Goal: Information Seeking & Learning: Learn about a topic

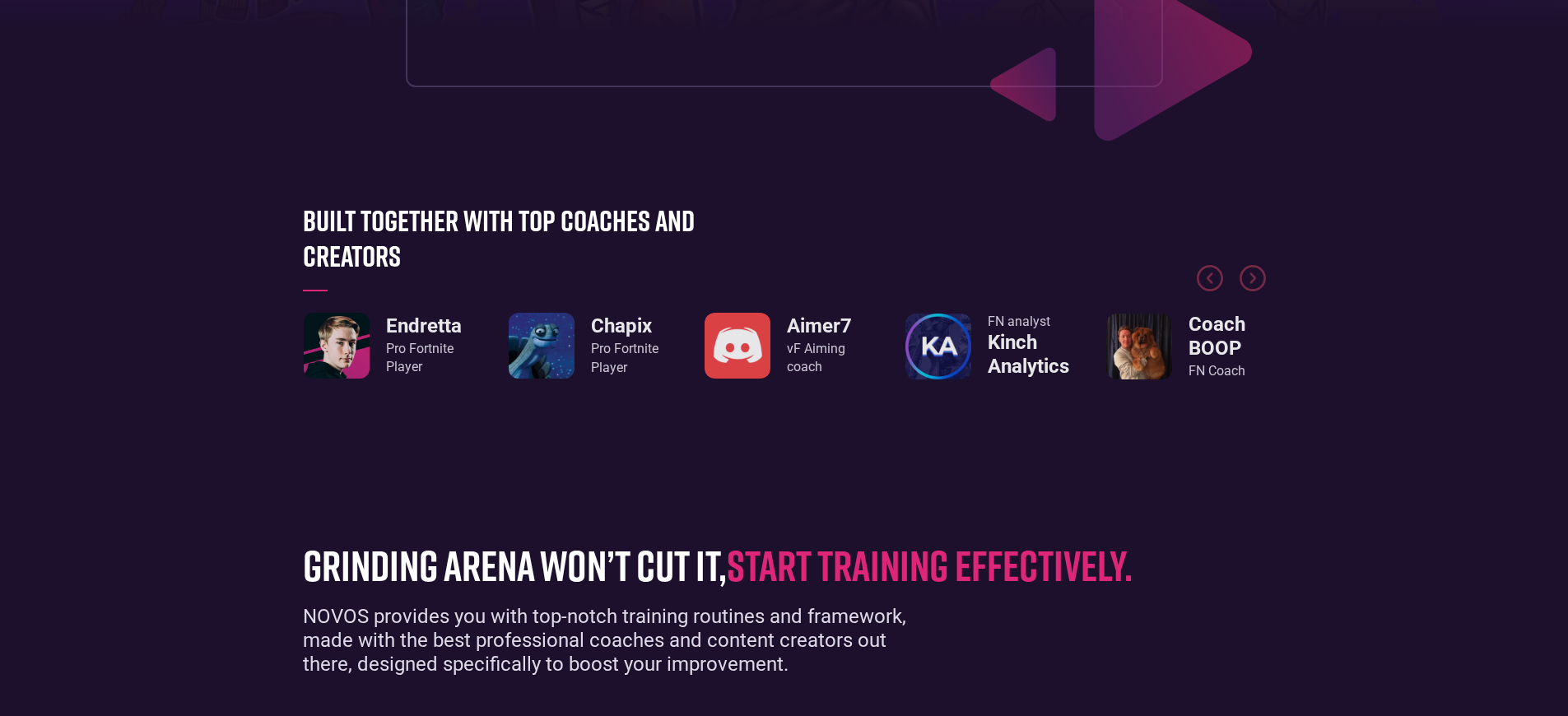
click at [423, 358] on div "Pro Fortnite Player" at bounding box center [424, 358] width 76 height 37
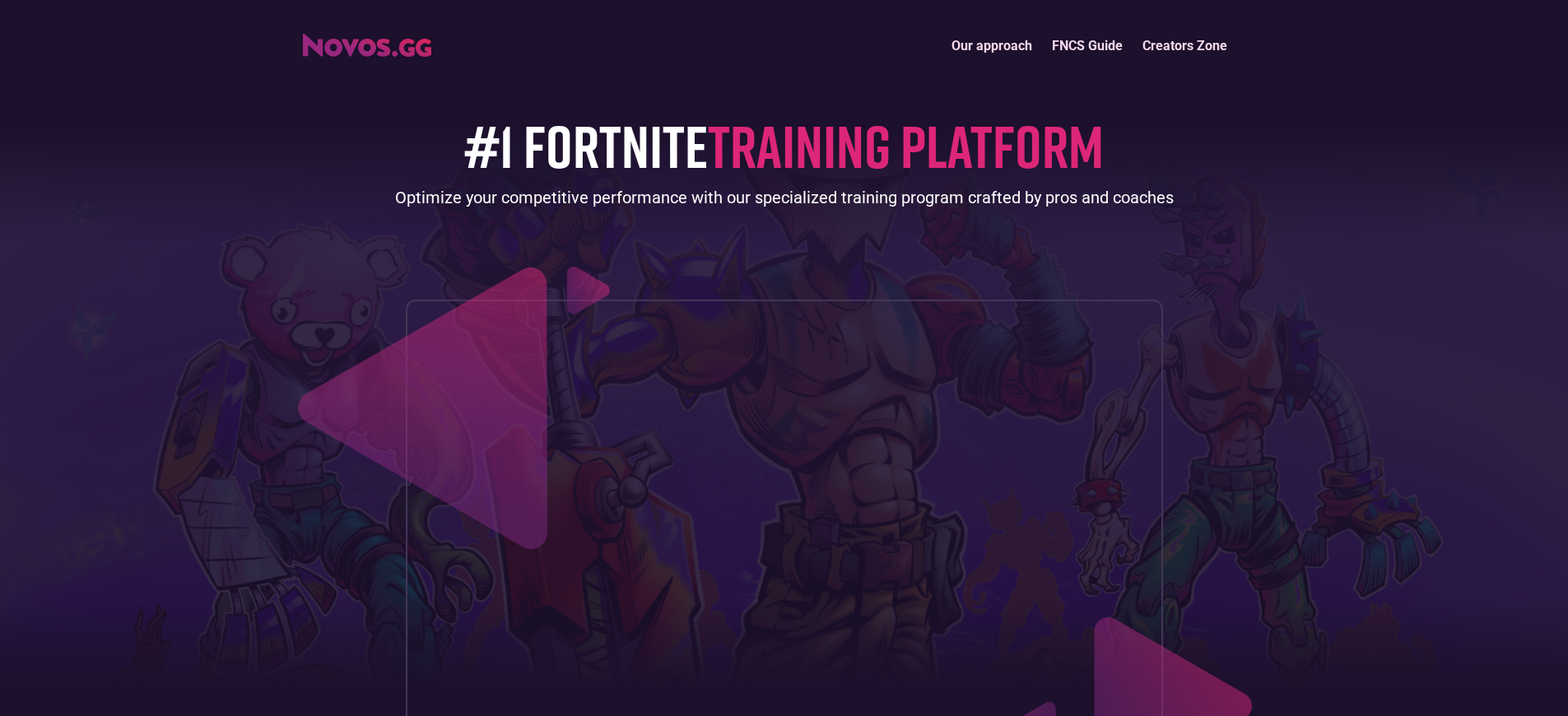
click at [992, 46] on link "Our approach" at bounding box center [991, 46] width 101 height 35
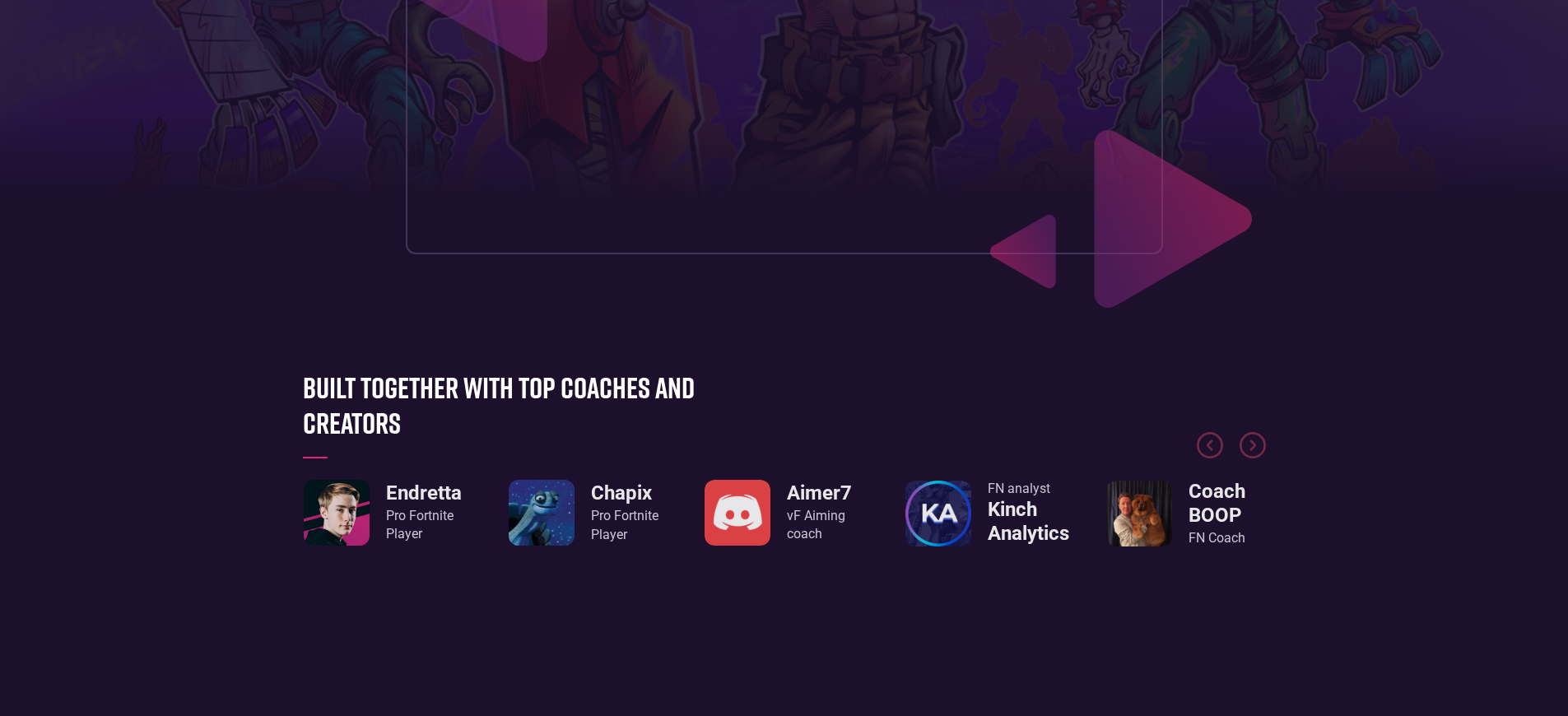
click at [423, 544] on div "Pro Fortnite Player" at bounding box center [424, 525] width 76 height 37
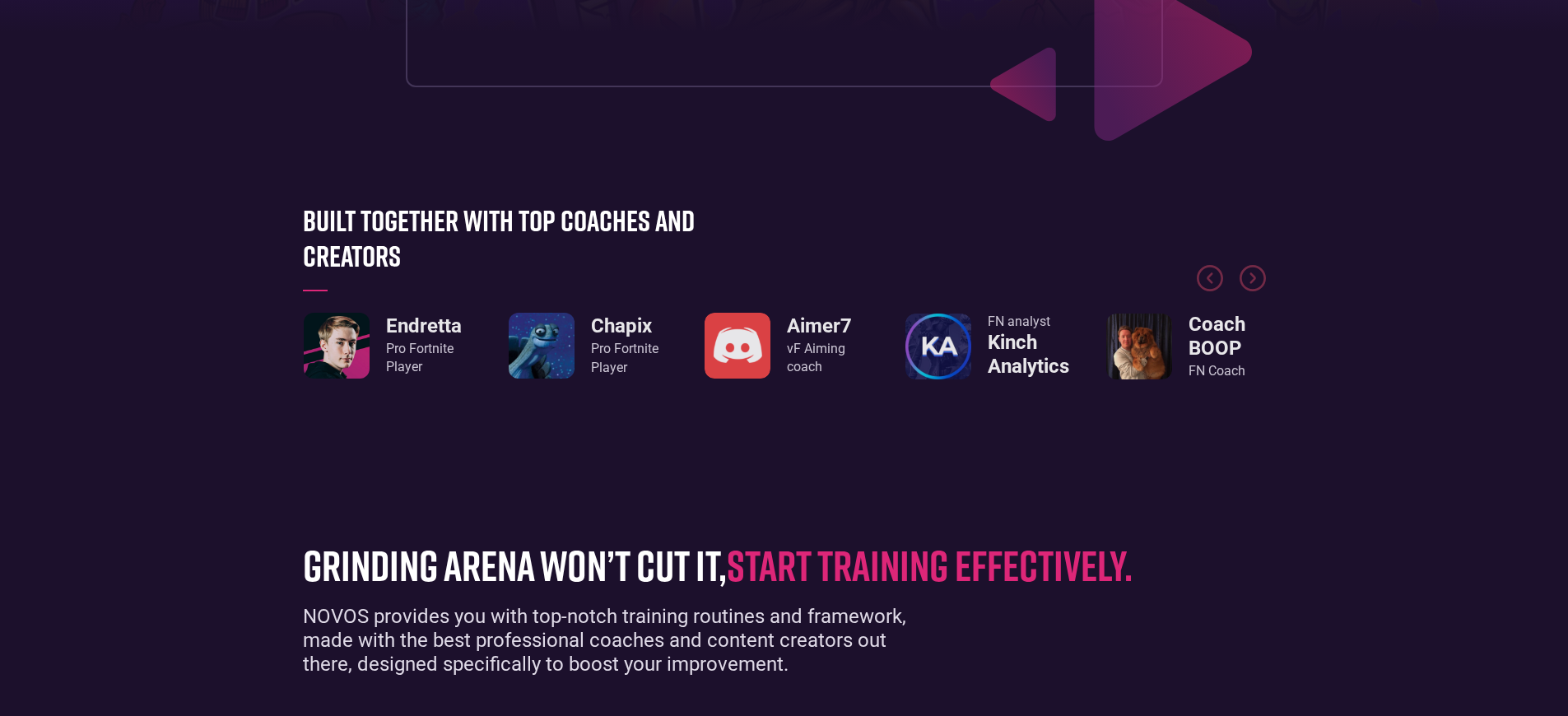
click at [423, 358] on div "Pro Fortnite Player" at bounding box center [424, 358] width 76 height 37
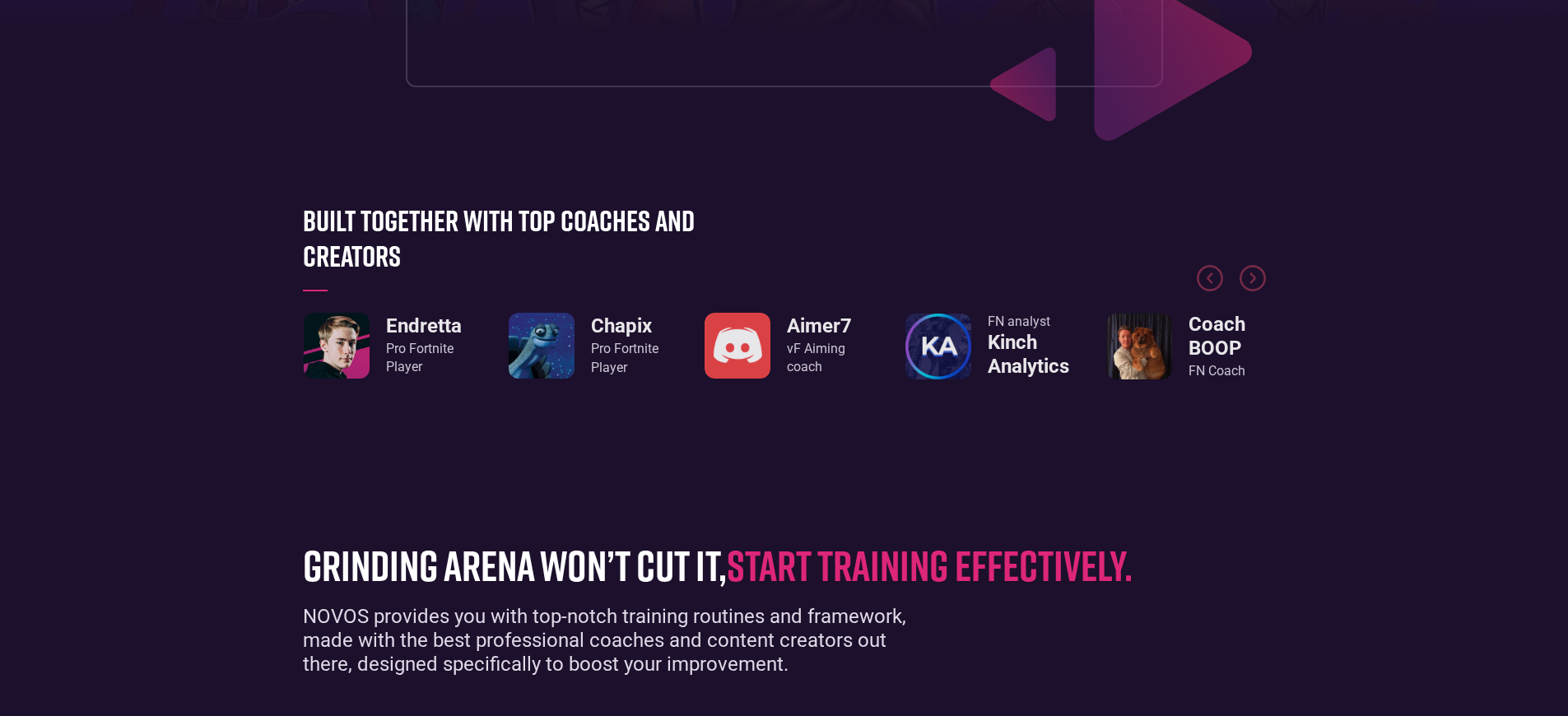
click at [423, 358] on div "Pro Fortnite Player" at bounding box center [424, 358] width 76 height 37
click at [624, 358] on div "Pro Fortnite Player" at bounding box center [624, 358] width 67 height 37
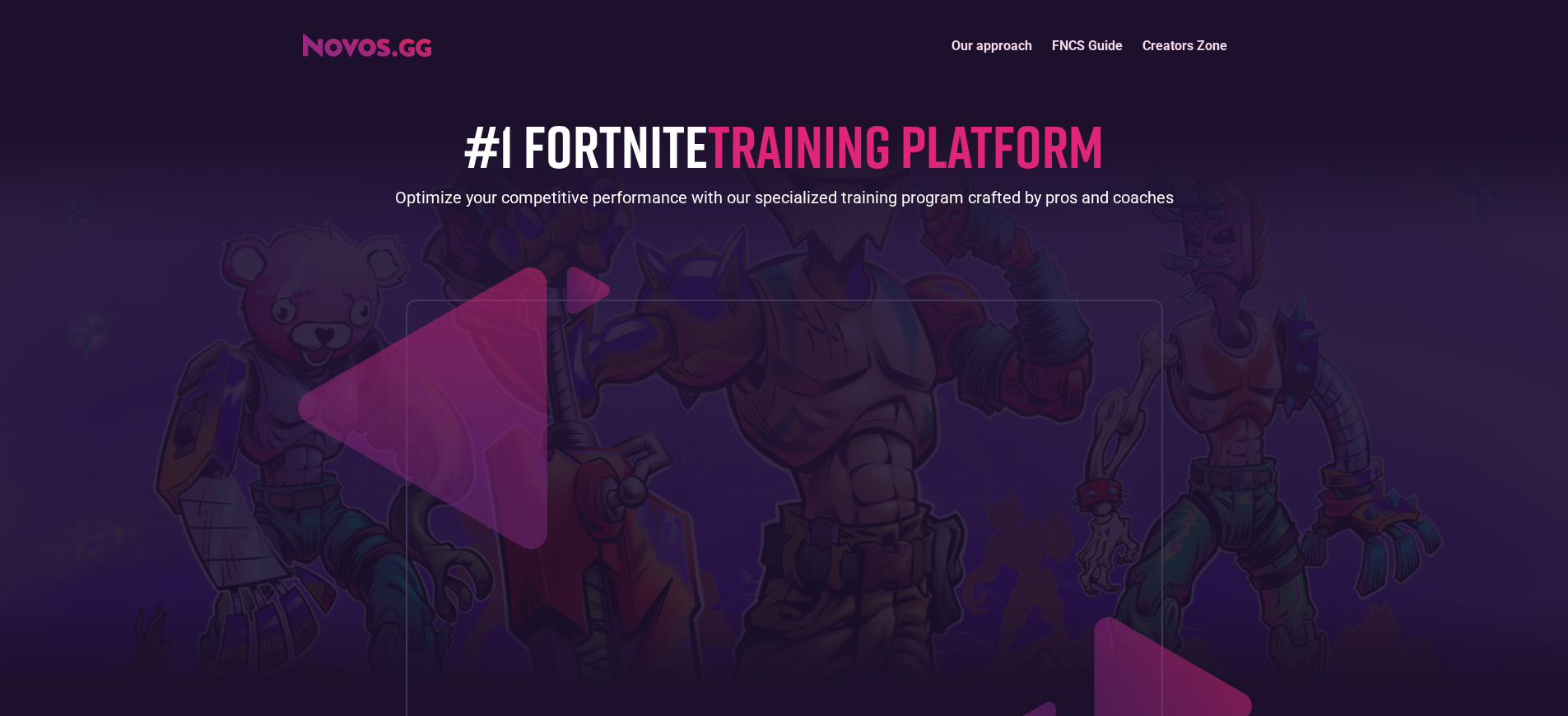
click at [992, 46] on link "Our approach" at bounding box center [991, 46] width 101 height 35
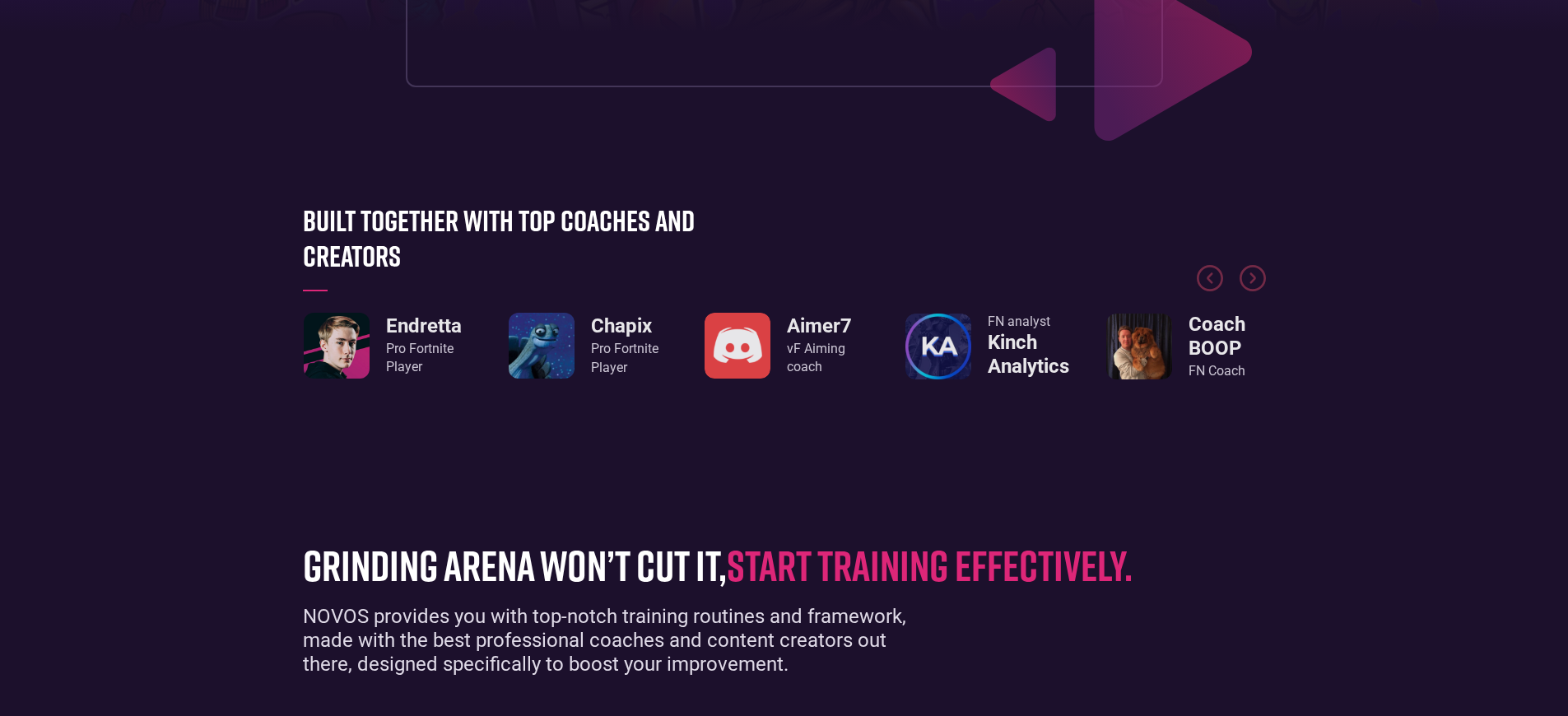
click at [624, 358] on div "Pro Fortnite Player" at bounding box center [624, 358] width 67 height 37
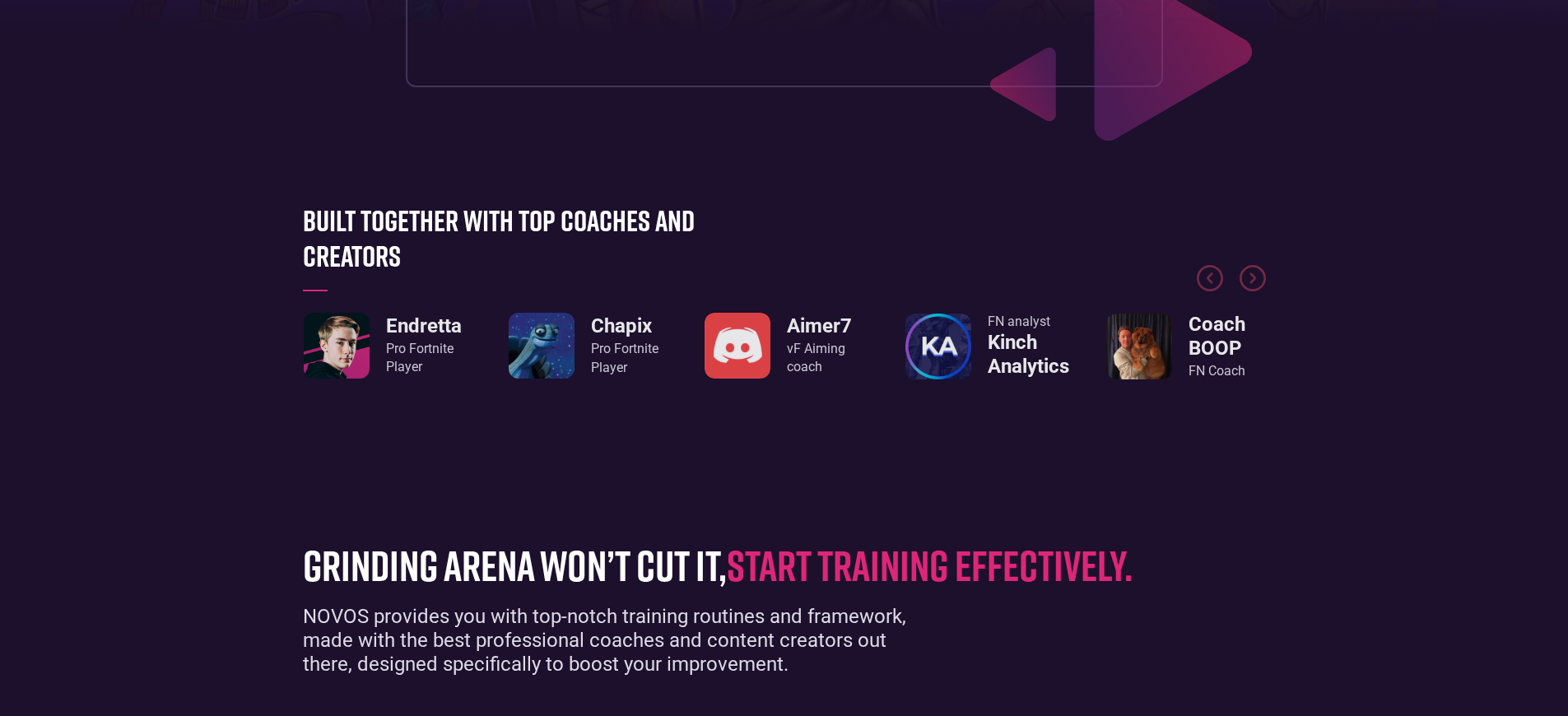
click at [423, 358] on div "Pro Fortnite Player" at bounding box center [424, 358] width 76 height 37
click at [624, 358] on div "Pro Fortnite Player" at bounding box center [624, 358] width 67 height 37
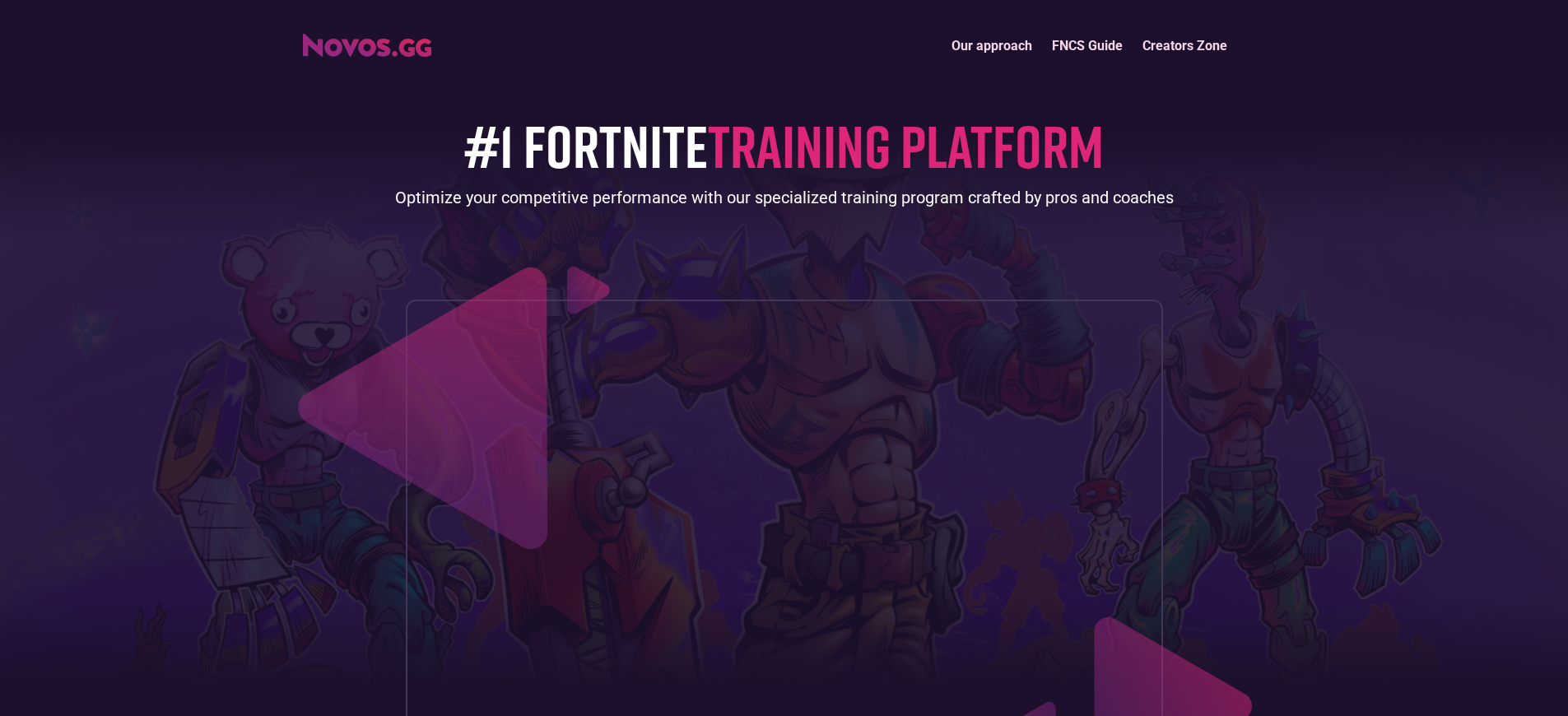
click at [992, 46] on link "Our approach" at bounding box center [991, 46] width 101 height 35
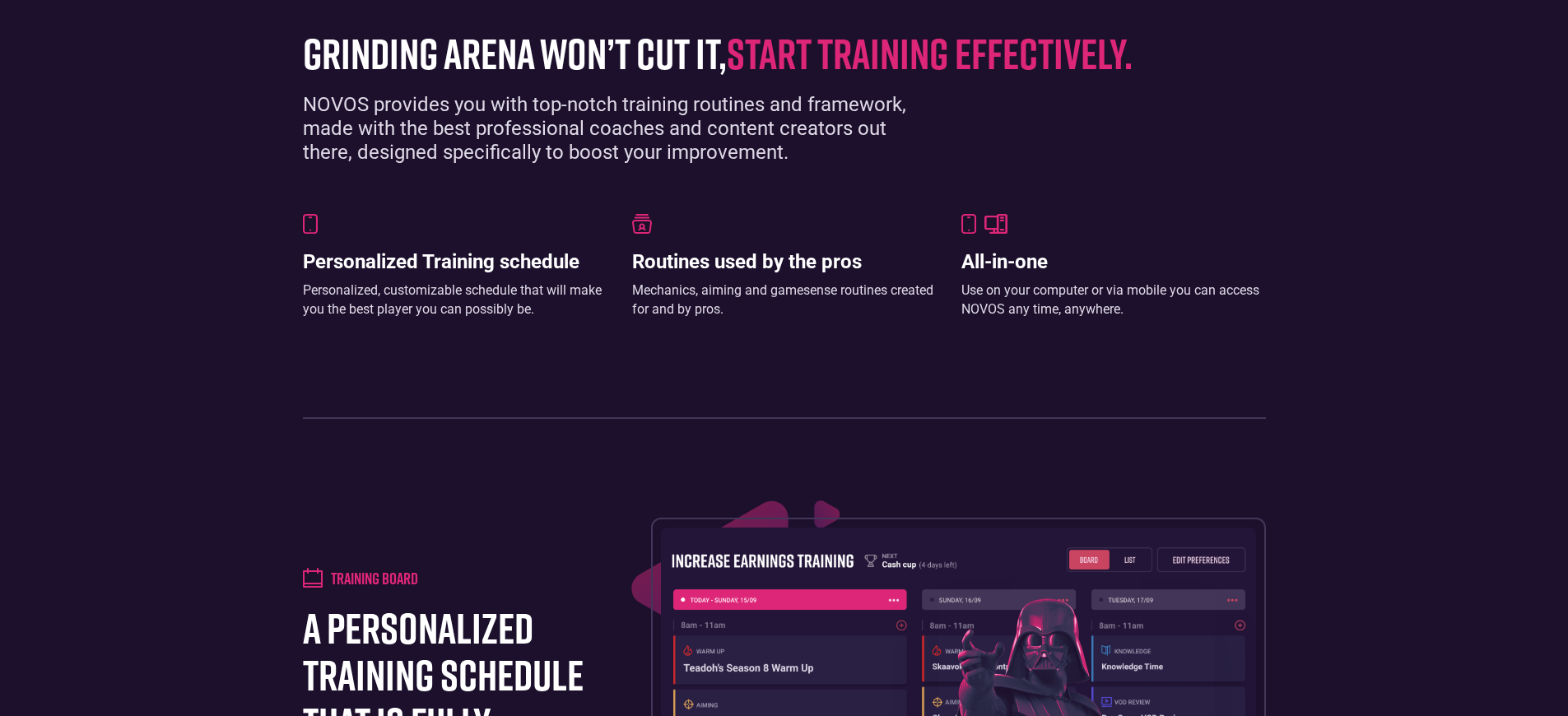
scroll to position [1176, 0]
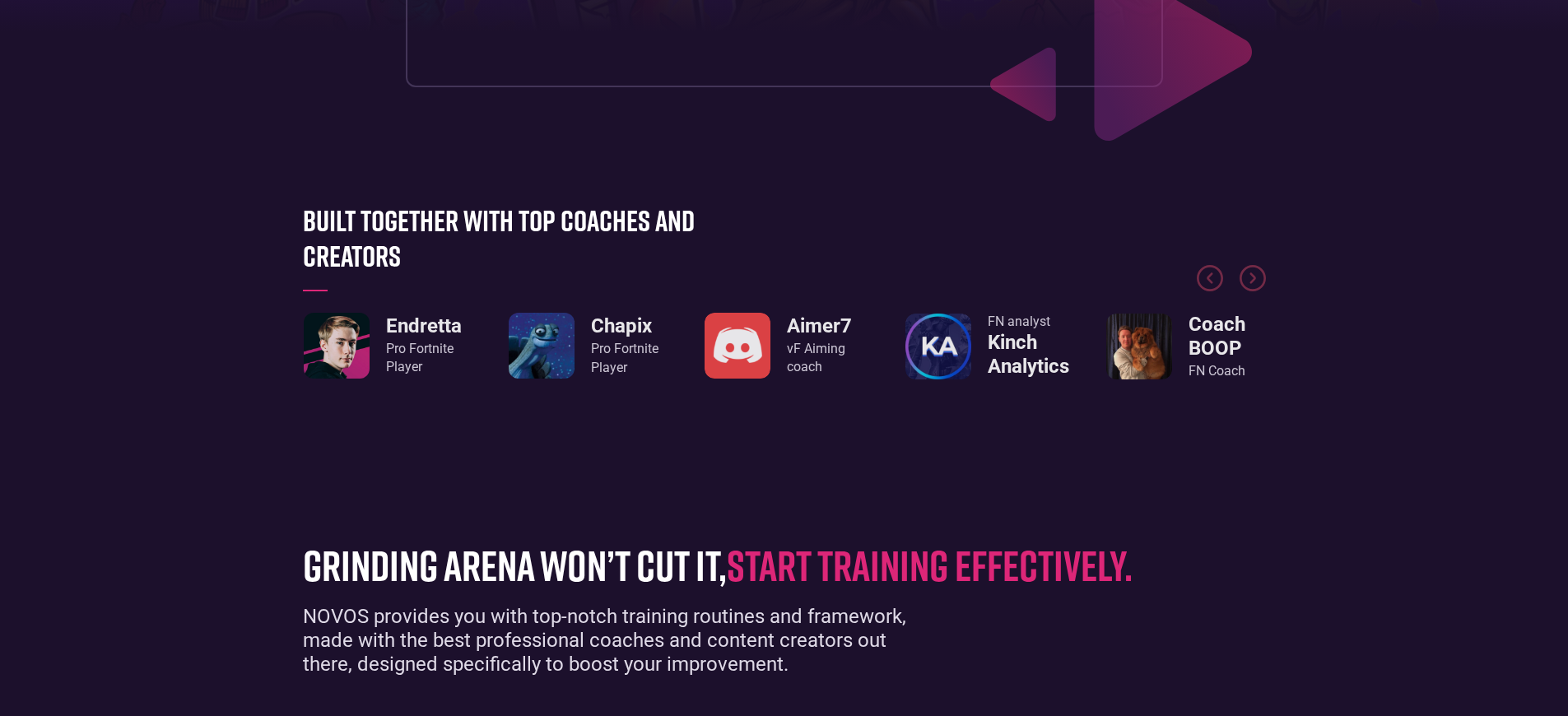
click at [423, 358] on div "Pro Fortnite Player" at bounding box center [424, 358] width 76 height 37
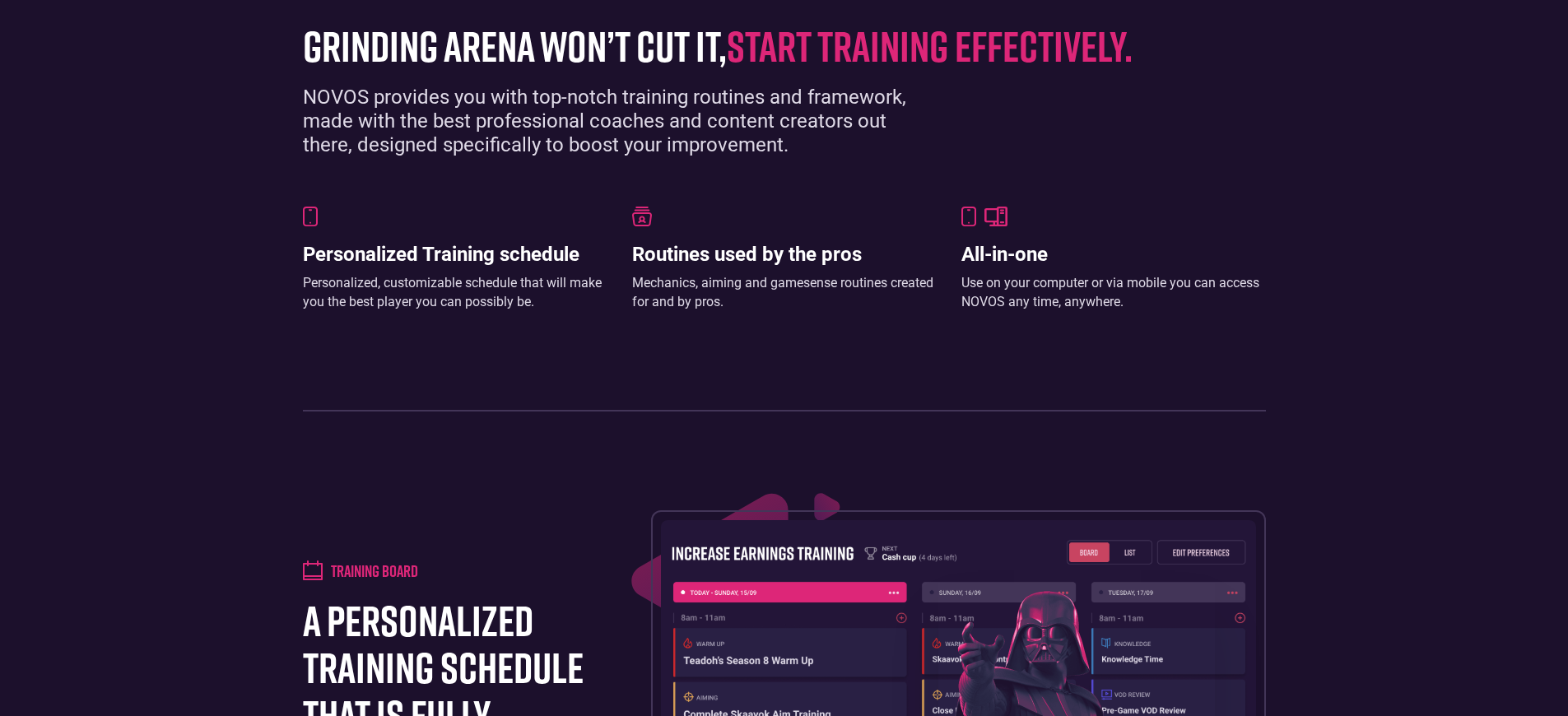
scroll to position [1176, 0]
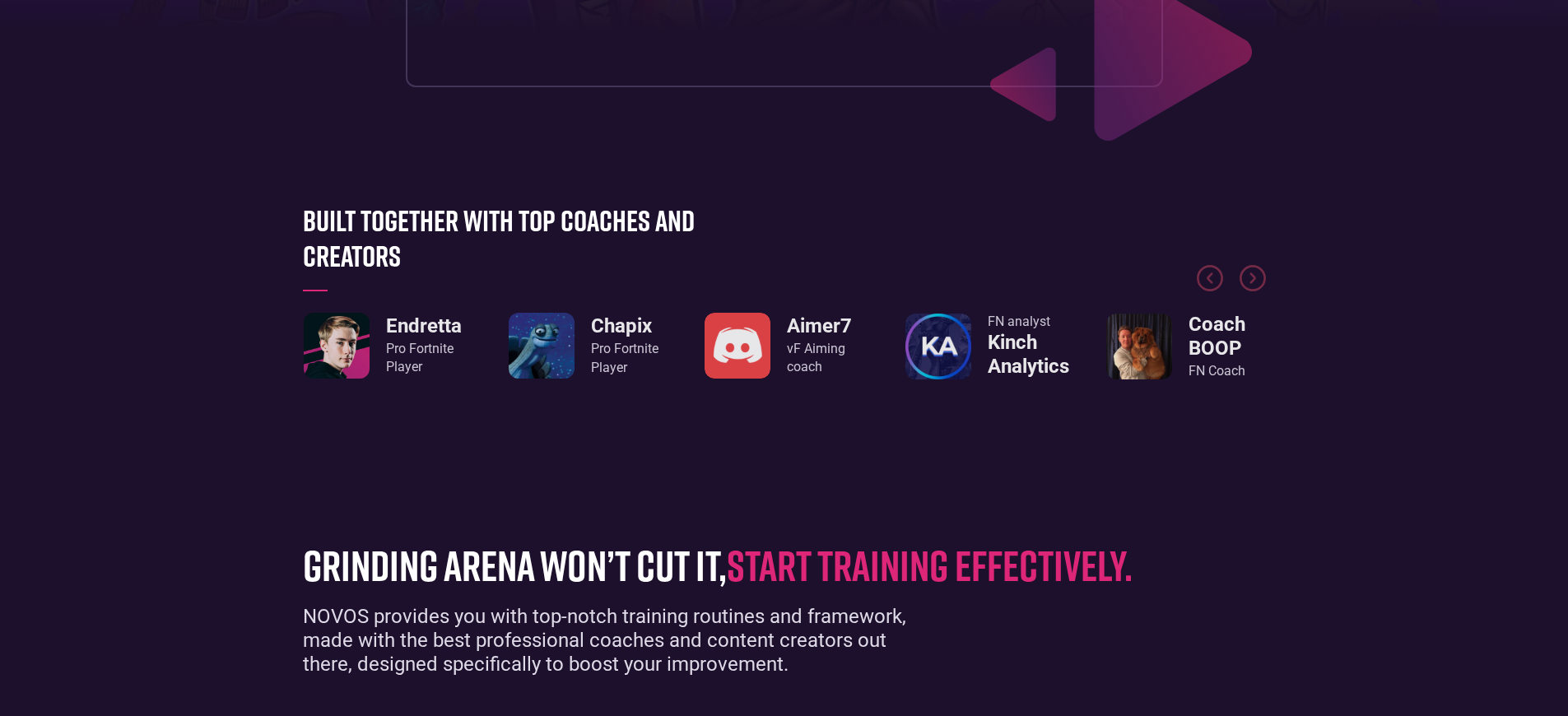
click at [423, 358] on div "Pro Fortnite Player" at bounding box center [424, 358] width 76 height 37
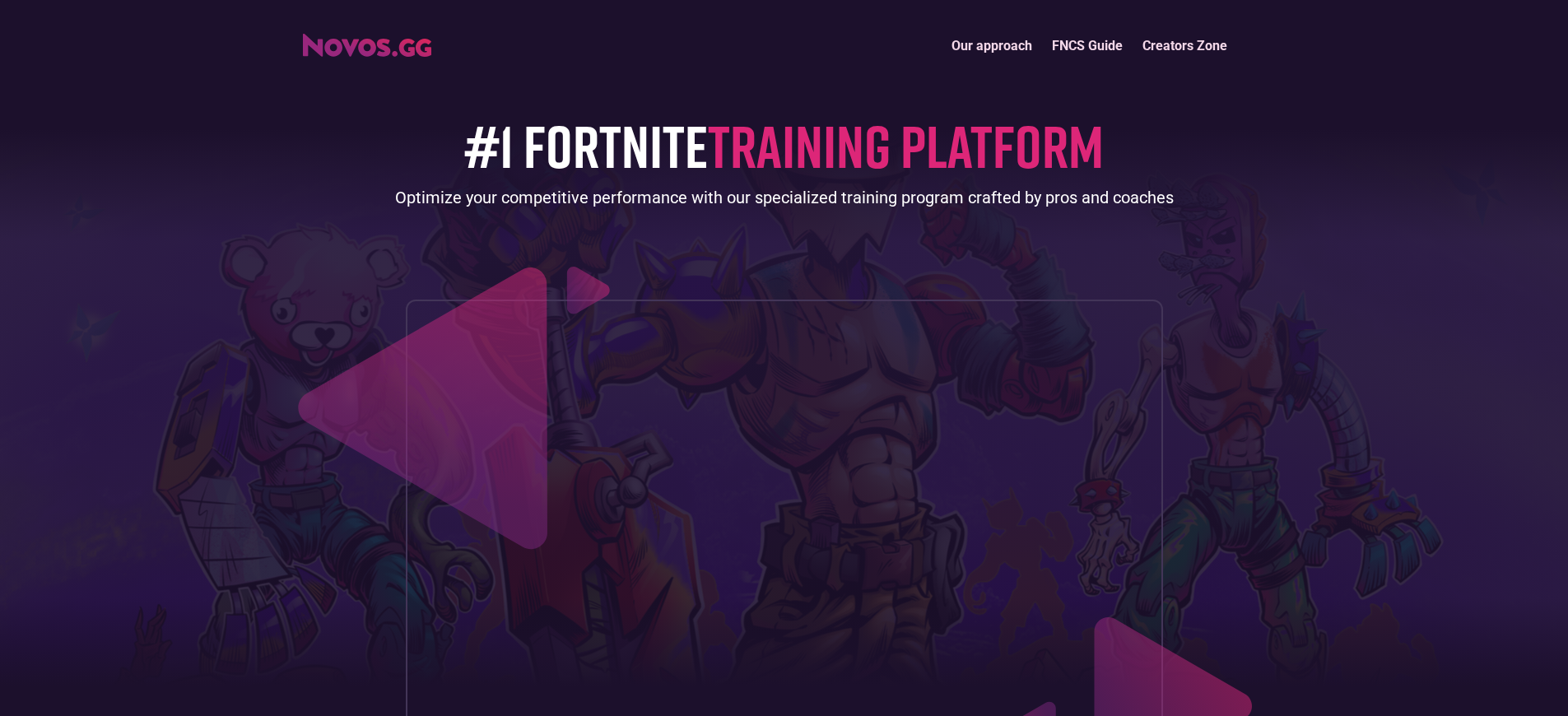
scroll to position [1176, 0]
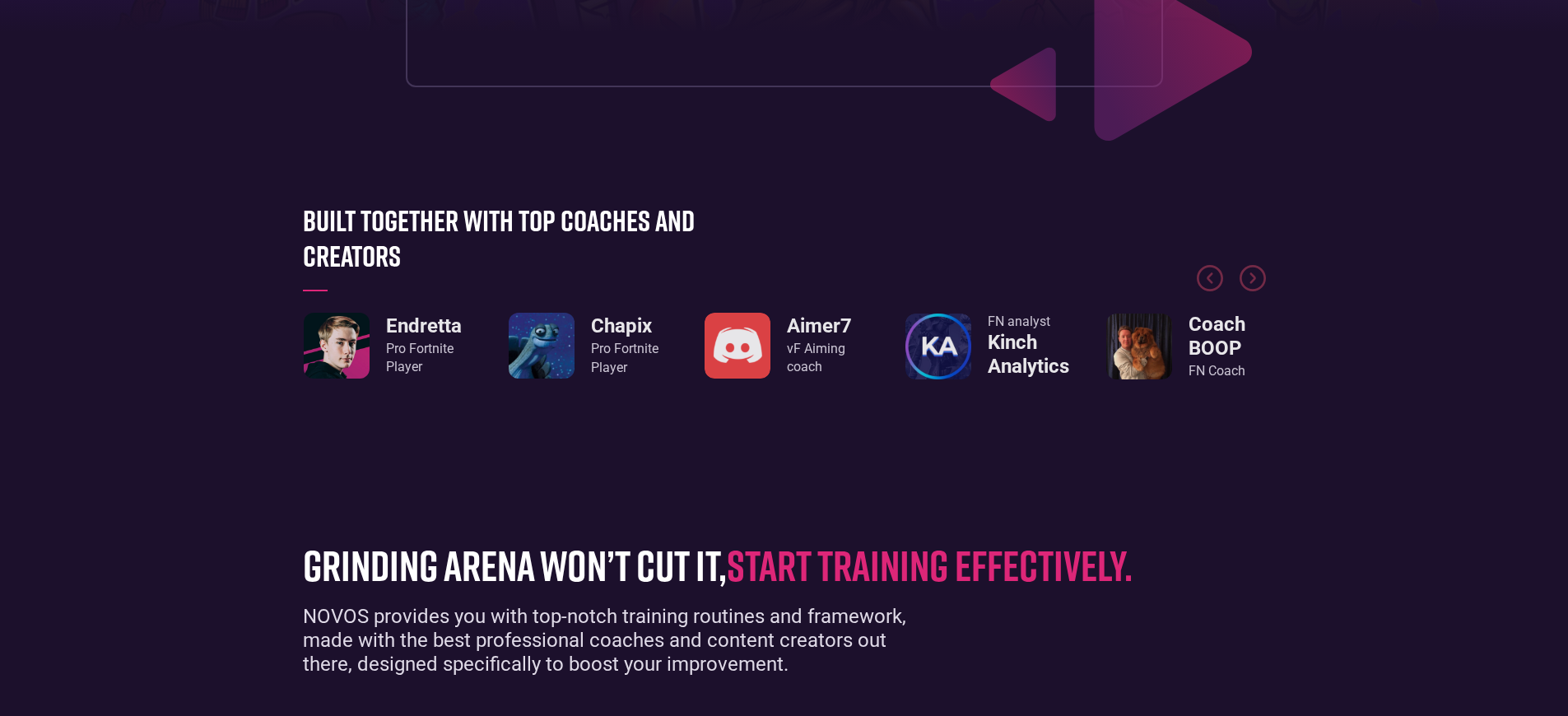
click at [423, 358] on div "Pro Fortnite Player" at bounding box center [424, 358] width 76 height 37
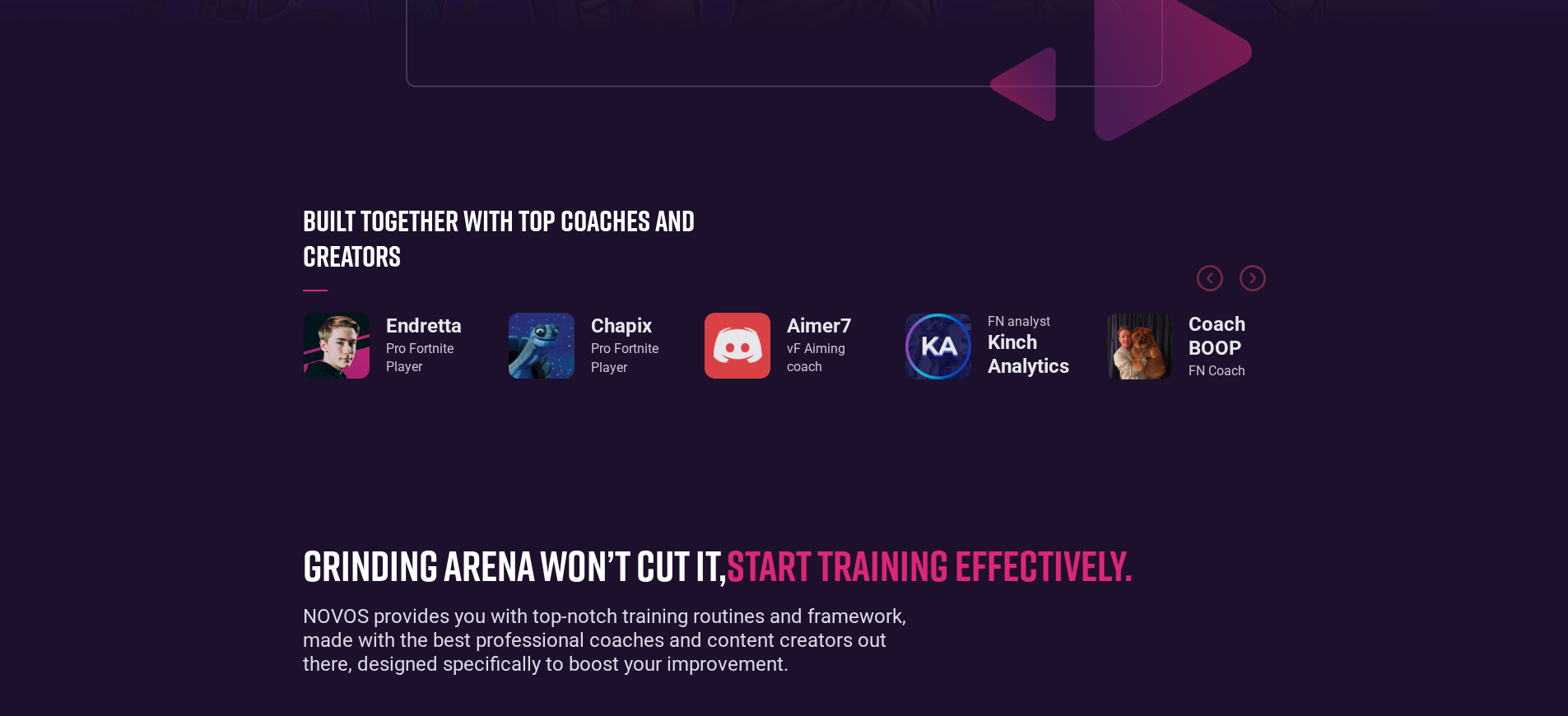
click at [423, 358] on div "Pro Fortnite Player" at bounding box center [424, 358] width 76 height 37
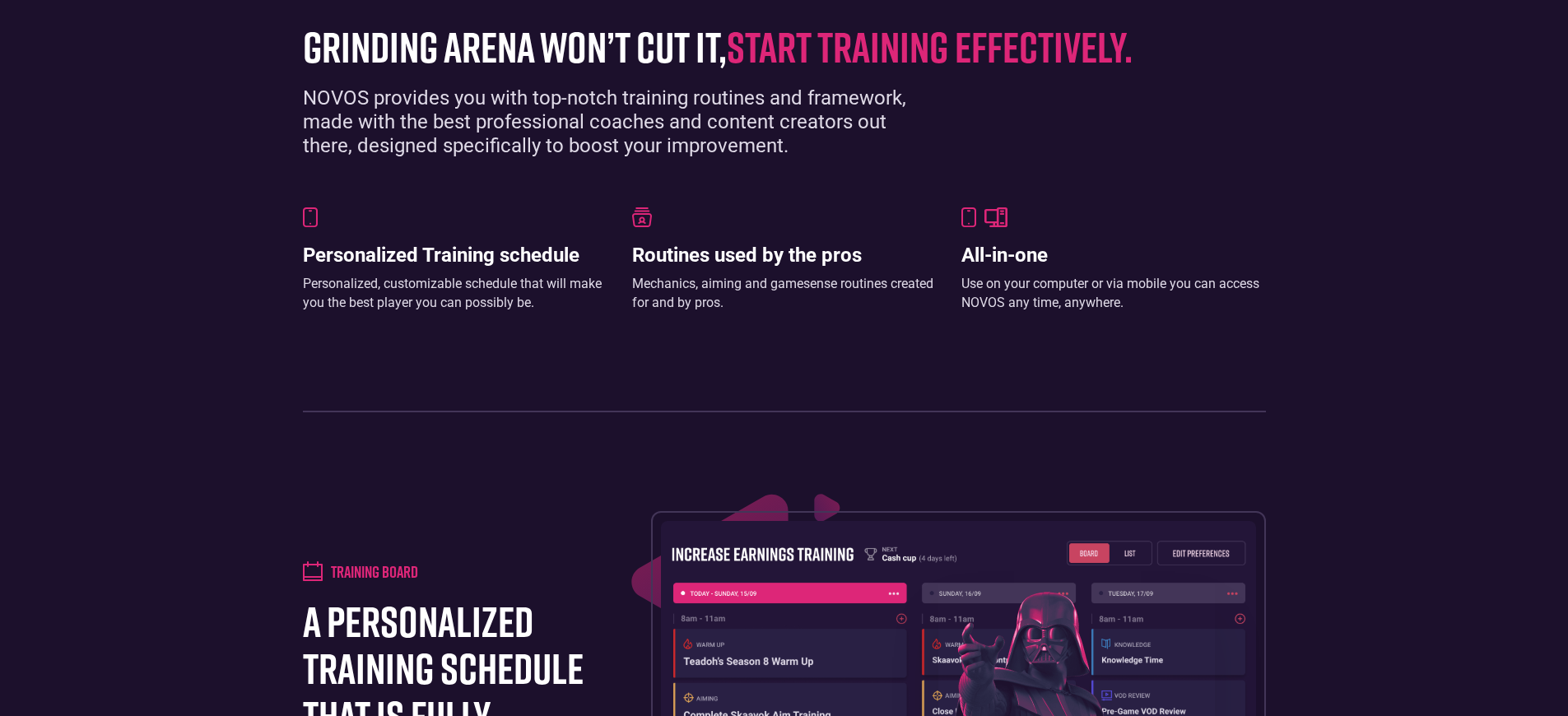
scroll to position [1176, 0]
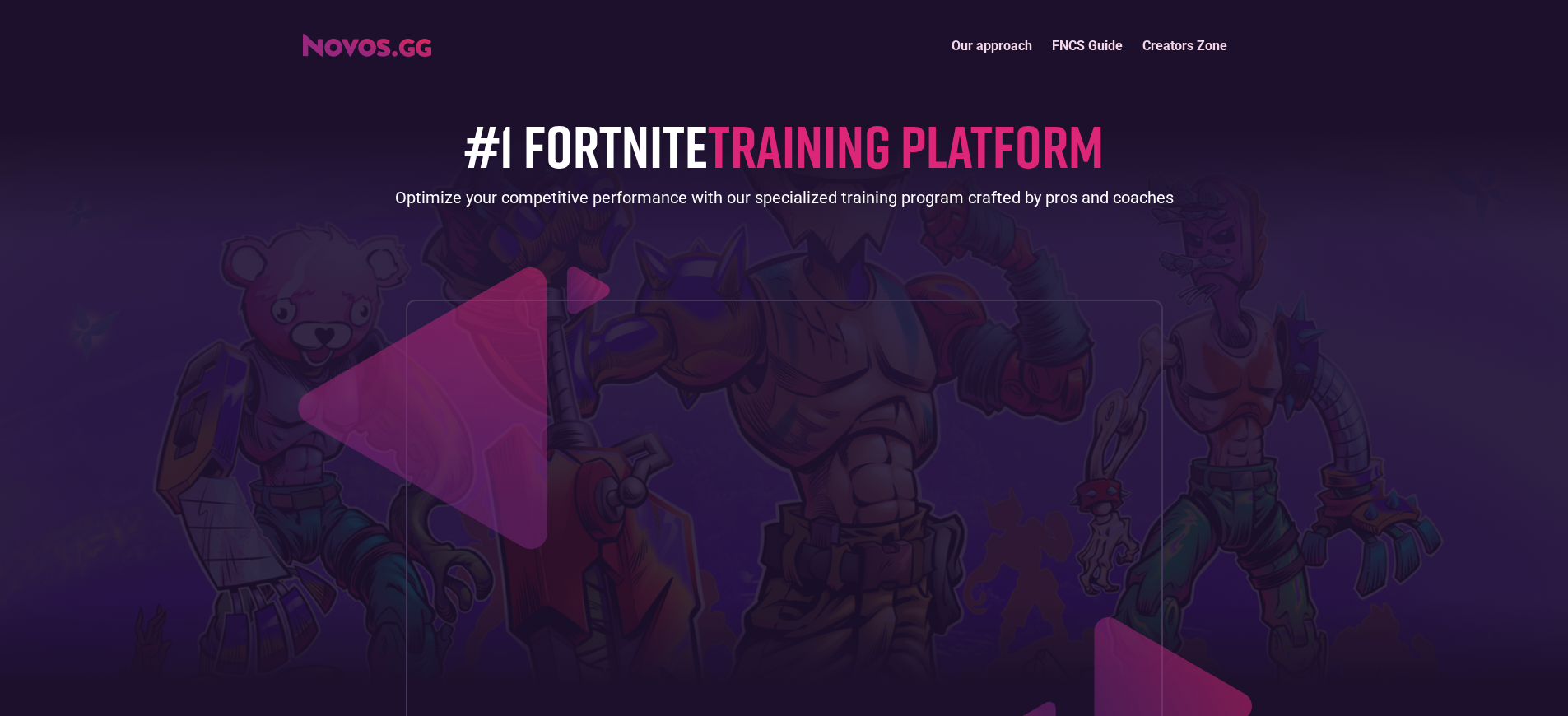
click at [992, 46] on link "Our approach" at bounding box center [991, 46] width 101 height 35
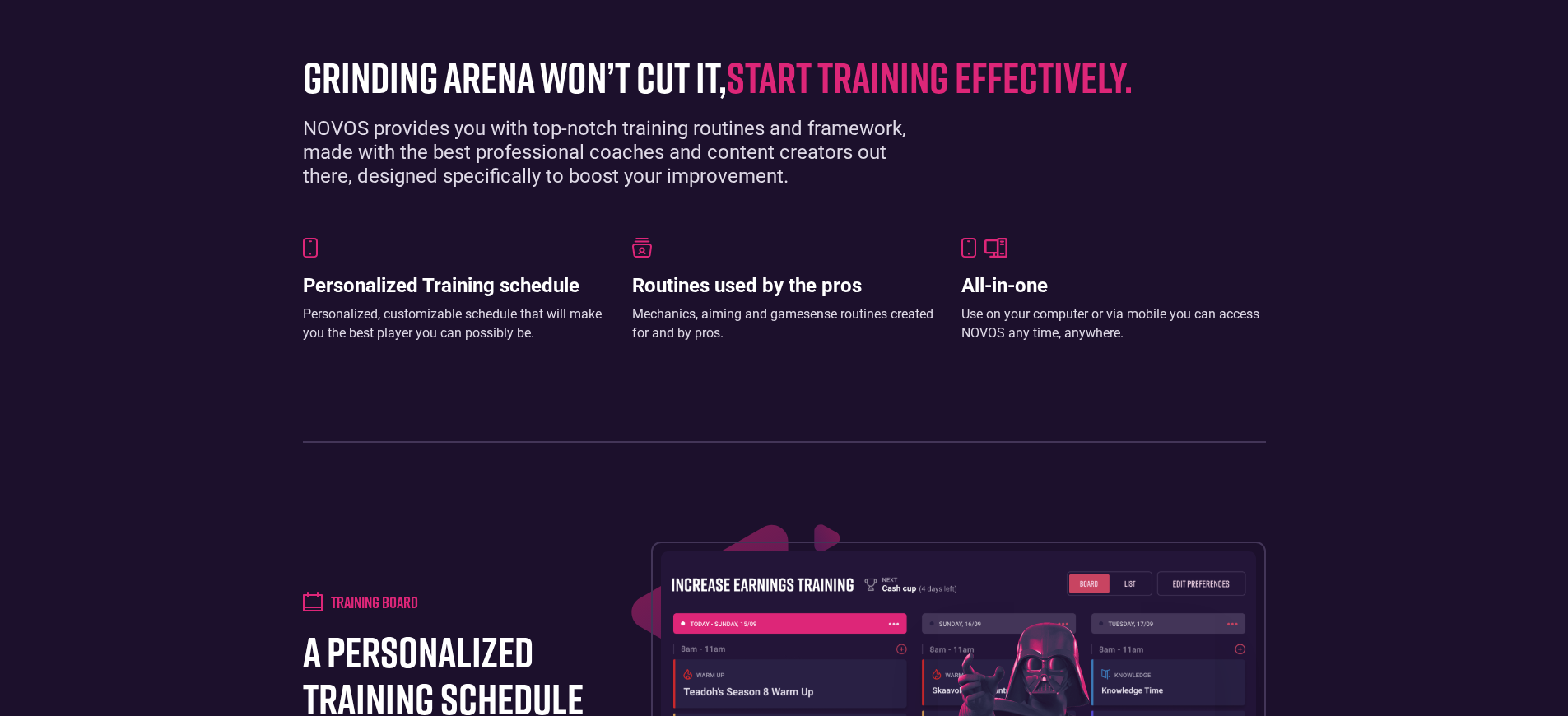
scroll to position [1176, 0]
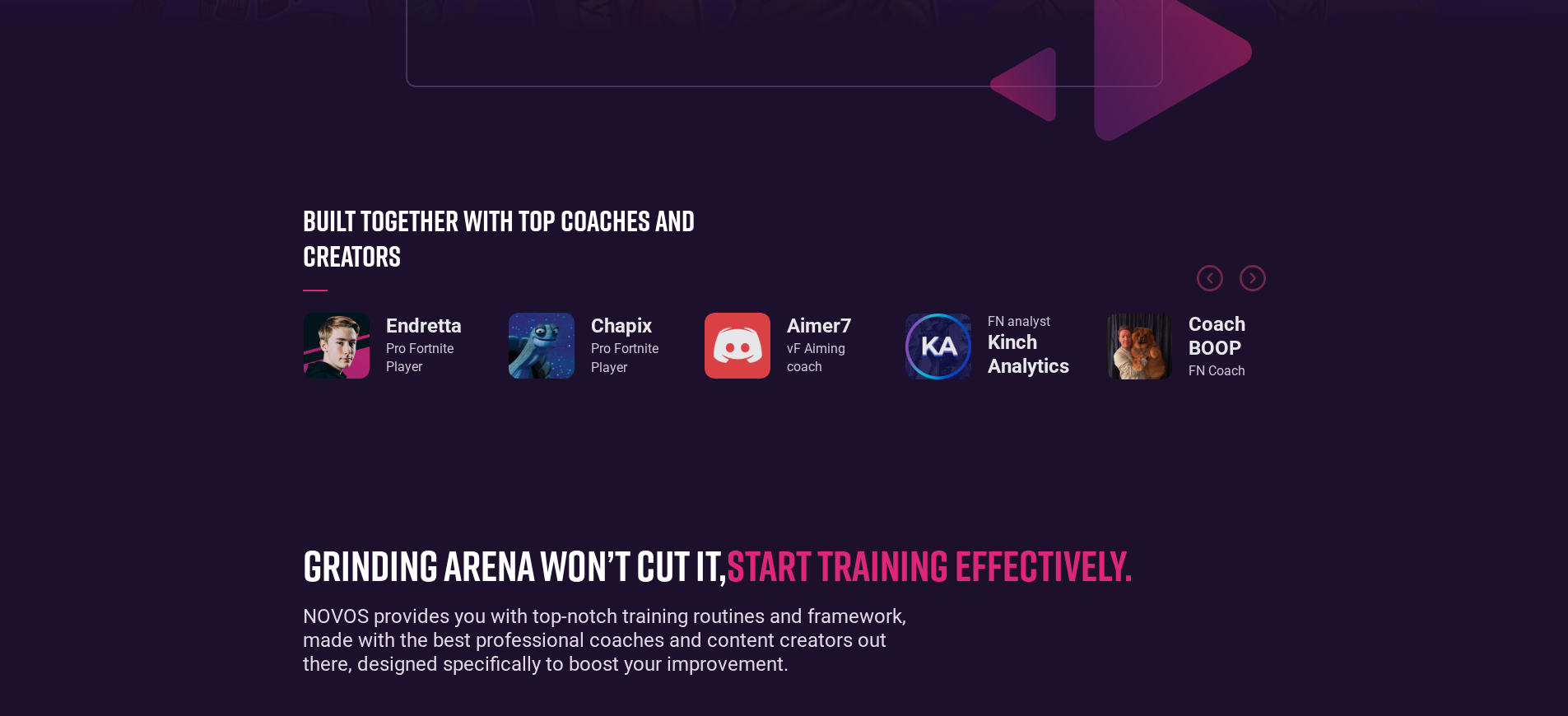
click at [423, 358] on div "Pro Fortnite Player" at bounding box center [424, 358] width 76 height 37
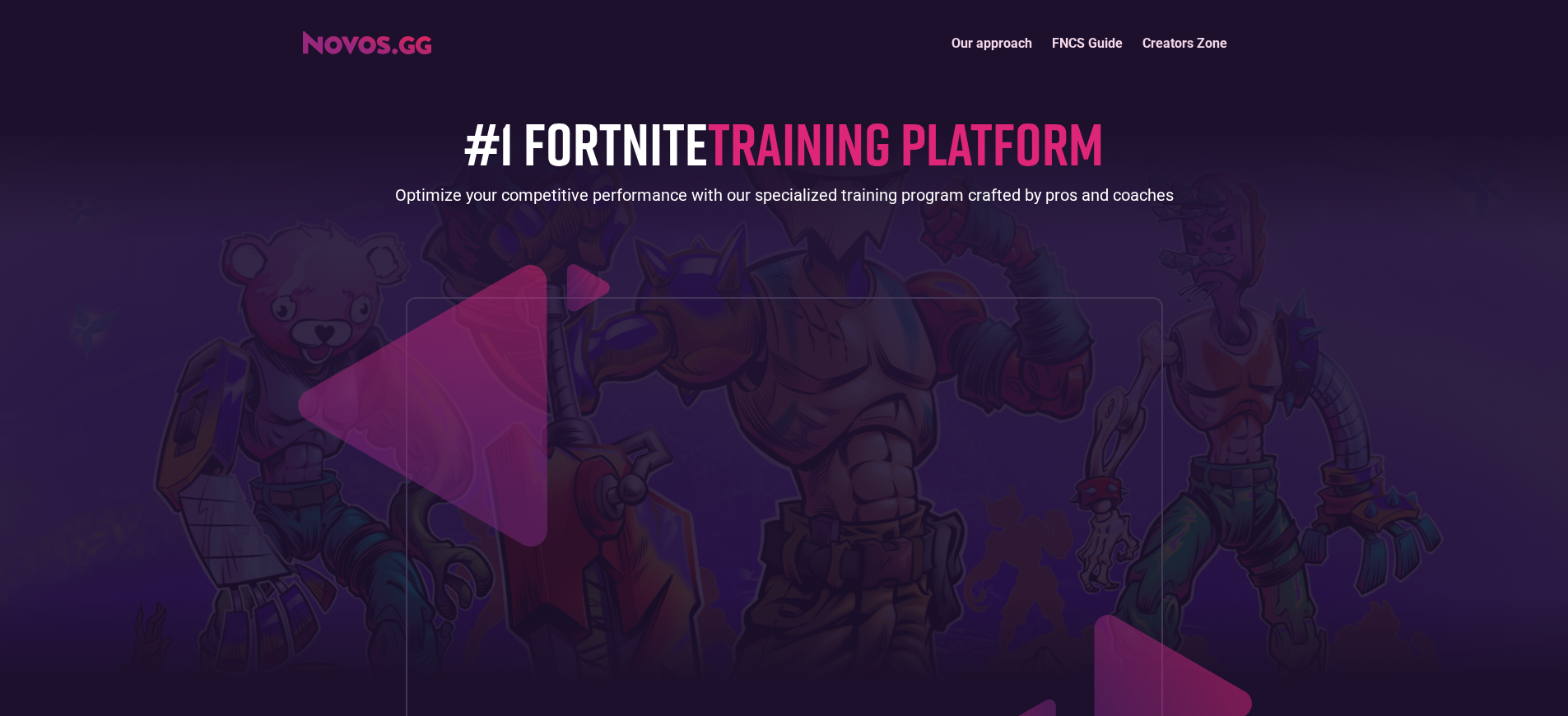
scroll to position [16, 0]
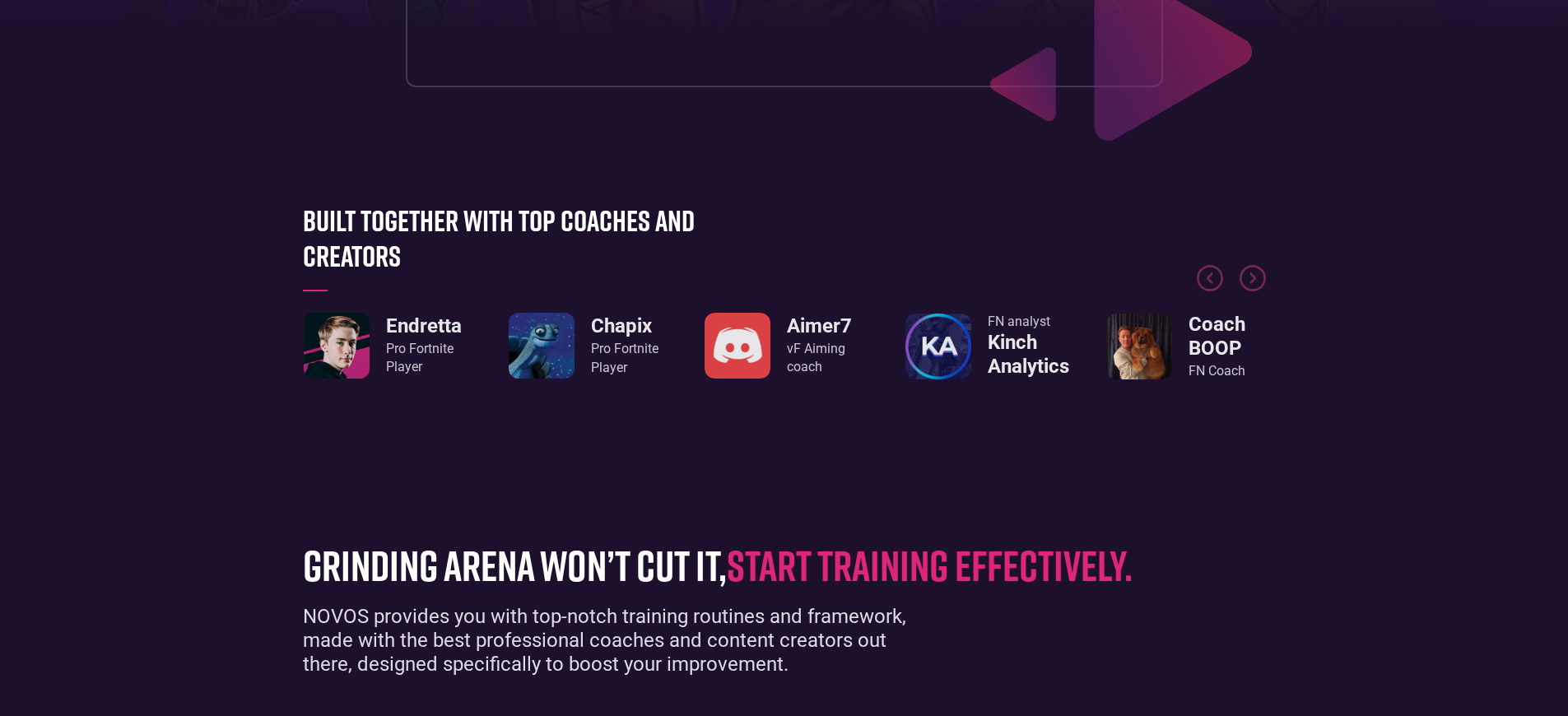
click at [423, 358] on div "Pro Fortnite Player" at bounding box center [424, 358] width 76 height 37
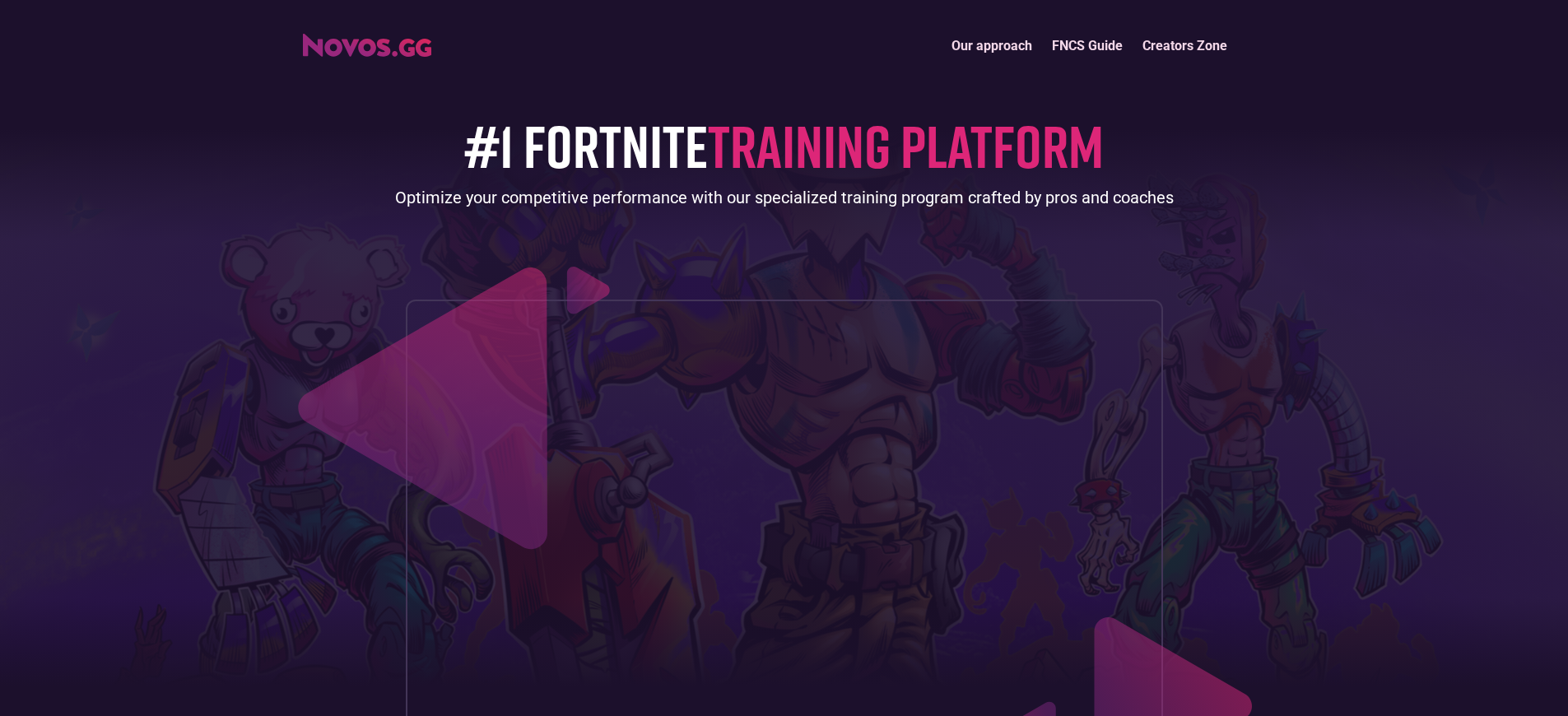
scroll to position [1176, 0]
